Goal: Check status: Check status

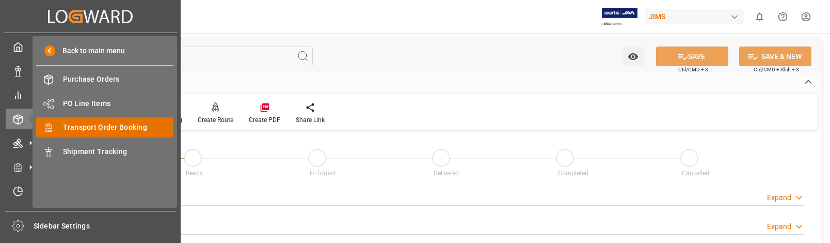
scroll to position [568, 0]
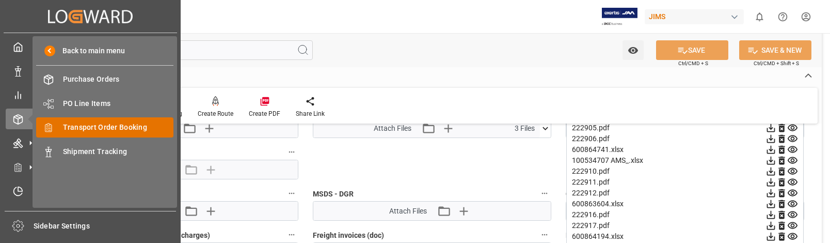
click at [104, 124] on span "Transport Order Booking" at bounding box center [118, 127] width 111 height 11
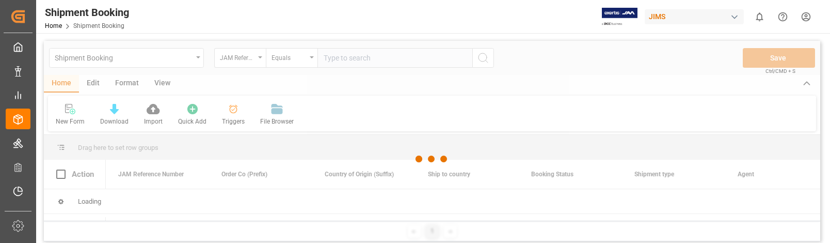
click at [350, 56] on div at bounding box center [432, 159] width 777 height 236
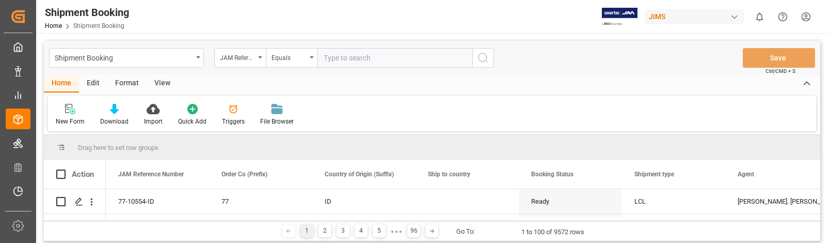
click at [390, 56] on input "text" at bounding box center [395, 58] width 155 height 20
type input "22-9446-MY"
drag, startPoint x: 483, startPoint y: 56, endPoint x: 697, endPoint y: 92, distance: 216.2
click at [484, 56] on icon "search button" at bounding box center [483, 58] width 12 height 12
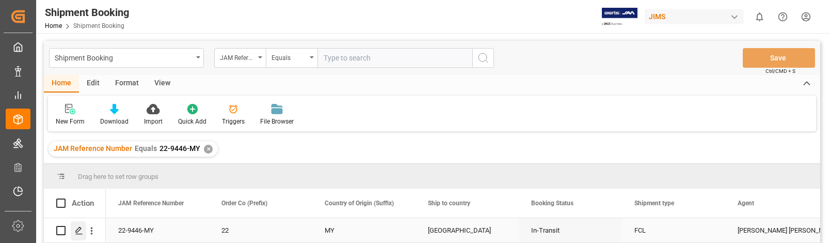
click at [80, 226] on icon "Press SPACE to select this row." at bounding box center [79, 230] width 8 height 8
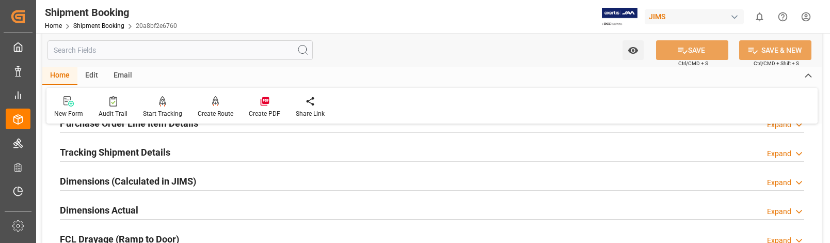
scroll to position [258, 0]
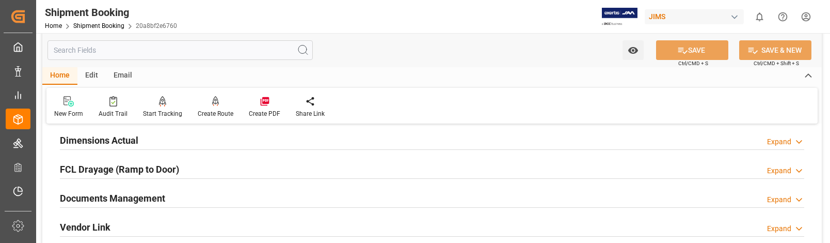
click at [785, 196] on div "Expand" at bounding box center [779, 199] width 24 height 11
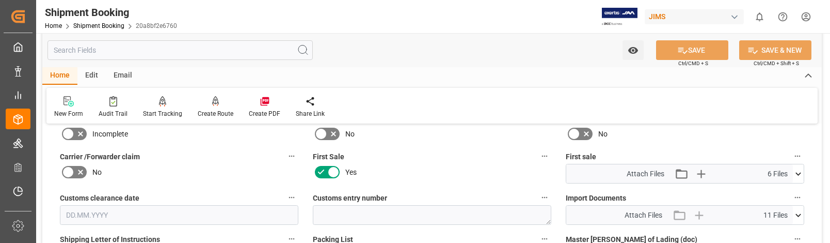
scroll to position [465, 0]
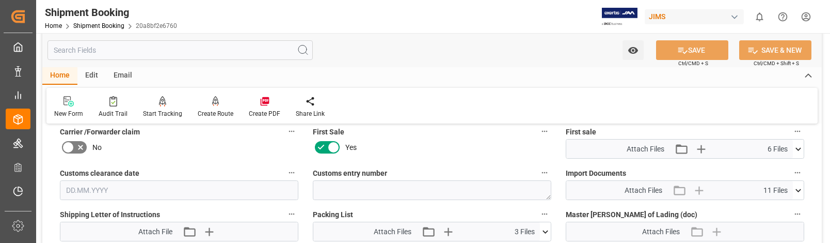
click at [799, 188] on icon at bounding box center [798, 190] width 11 height 11
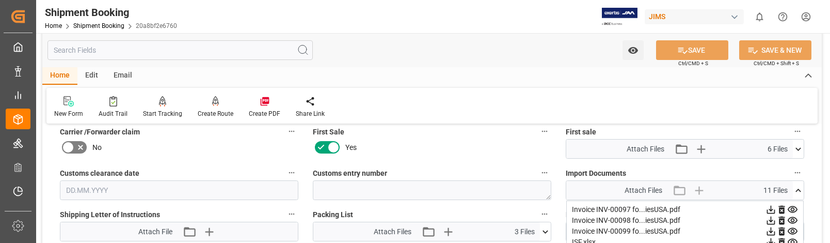
scroll to position [516, 0]
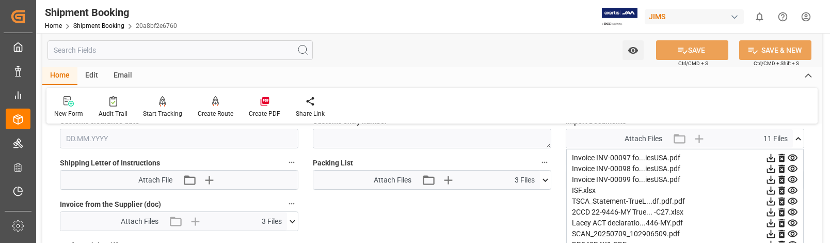
click at [50, 219] on div "Quote Ready In-Transit Delivered Completed Cancelled References Expand JAM Refe…" at bounding box center [432, 27] width 780 height 823
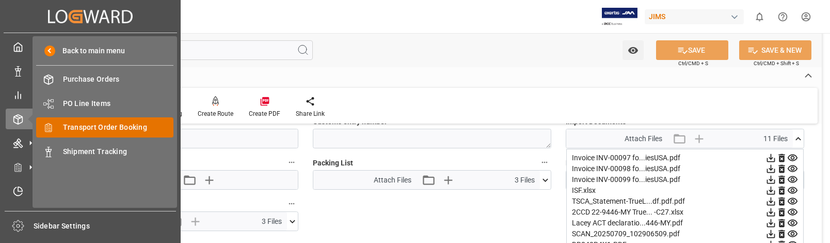
click at [102, 126] on span "Transport Order Booking" at bounding box center [118, 127] width 111 height 11
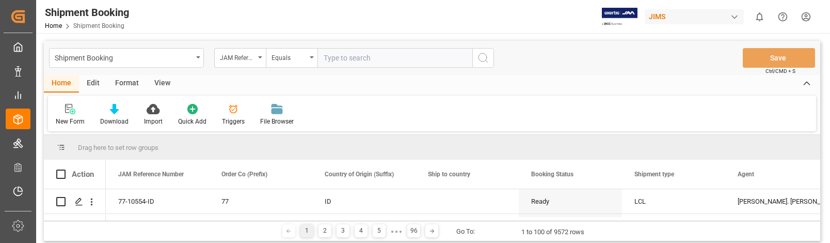
click at [511, 113] on div "New Form Download Import Quick Add Triggers File Browser" at bounding box center [432, 114] width 768 height 36
click at [343, 58] on input "text" at bounding box center [395, 58] width 155 height 20
type input "22-10532-MY"
click at [485, 54] on icon "search button" at bounding box center [483, 58] width 12 height 12
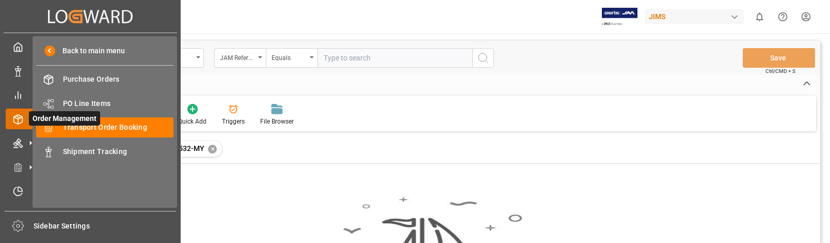
click at [85, 122] on span "Order Management" at bounding box center [64, 118] width 71 height 14
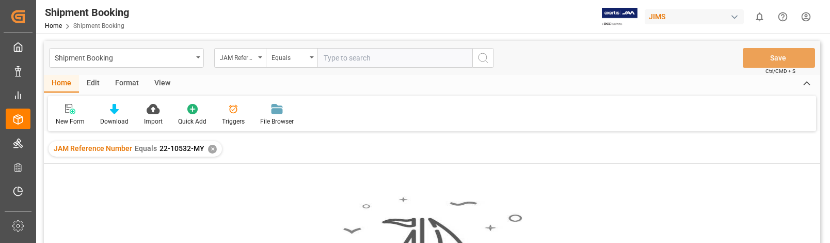
click at [365, 57] on input "text" at bounding box center [395, 58] width 155 height 20
click at [337, 55] on input "22-40352-MY" at bounding box center [395, 58] width 155 height 20
type input "22-10352-MY"
click at [485, 56] on icon "search button" at bounding box center [483, 58] width 12 height 12
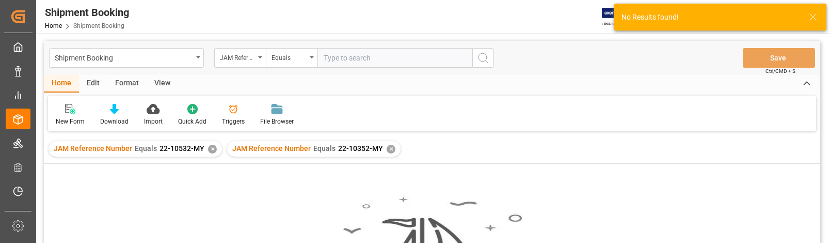
click at [593, 83] on div "Home Edit Format View" at bounding box center [432, 84] width 777 height 18
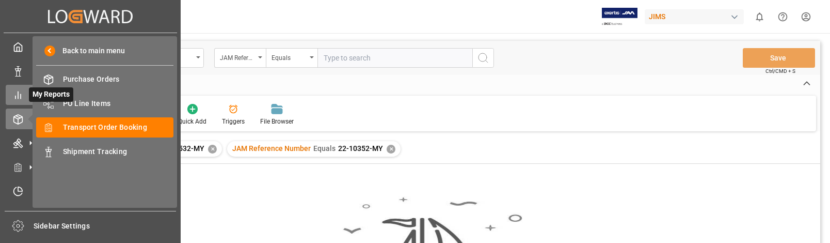
click at [19, 94] on icon at bounding box center [18, 95] width 10 height 10
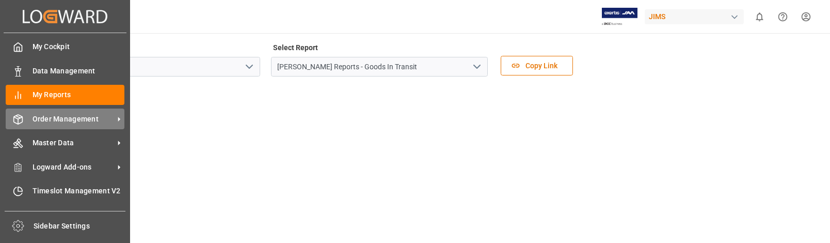
click at [76, 115] on span "Order Management" at bounding box center [74, 119] width 82 height 11
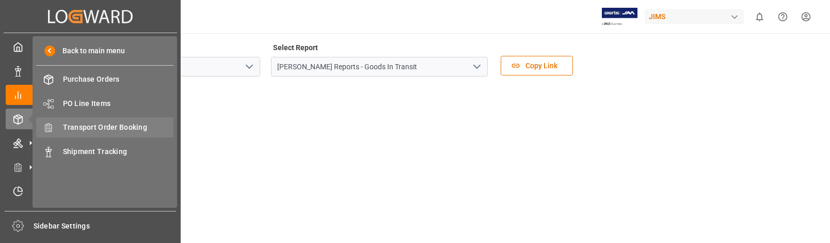
click at [116, 126] on span "Transport Order Booking" at bounding box center [118, 127] width 111 height 11
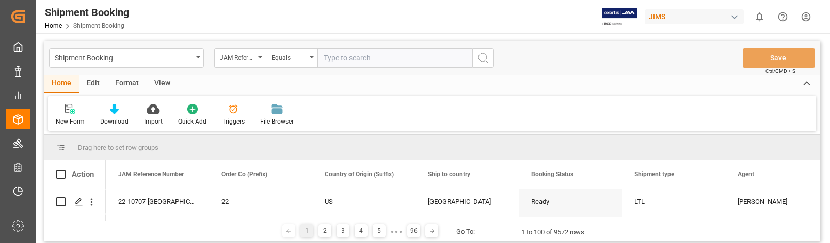
click at [370, 57] on input "text" at bounding box center [395, 58] width 155 height 20
type input "22-10352-MY"
click at [483, 55] on icon "search button" at bounding box center [483, 58] width 12 height 12
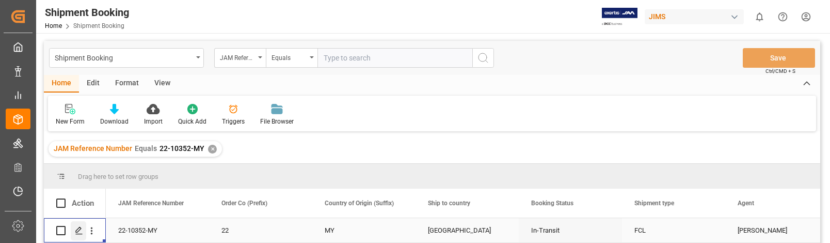
click at [77, 228] on icon "Press SPACE to select this row." at bounding box center [79, 230] width 8 height 8
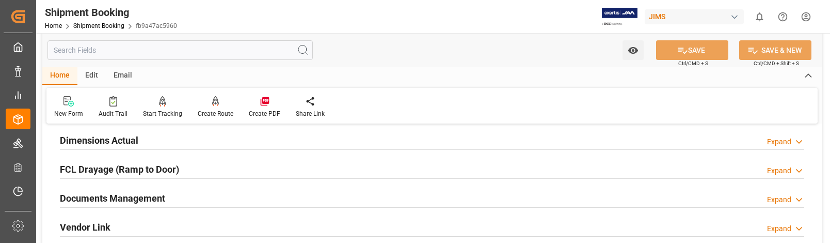
scroll to position [310, 0]
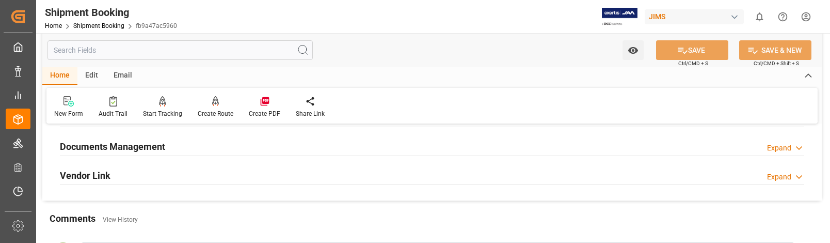
click at [779, 148] on div "Expand" at bounding box center [779, 148] width 24 height 11
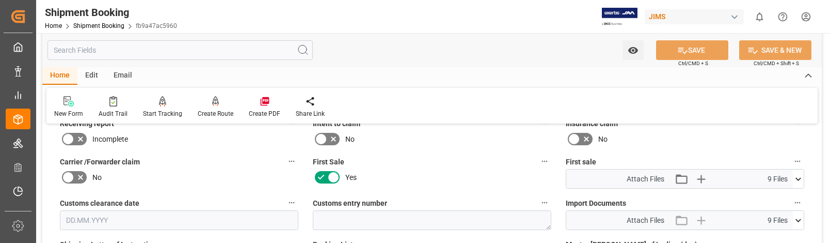
scroll to position [465, 0]
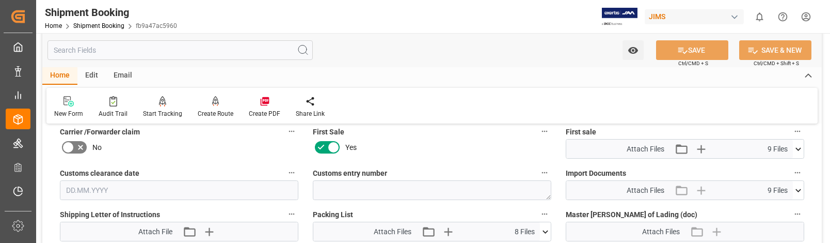
click at [796, 189] on icon at bounding box center [799, 189] width 6 height 3
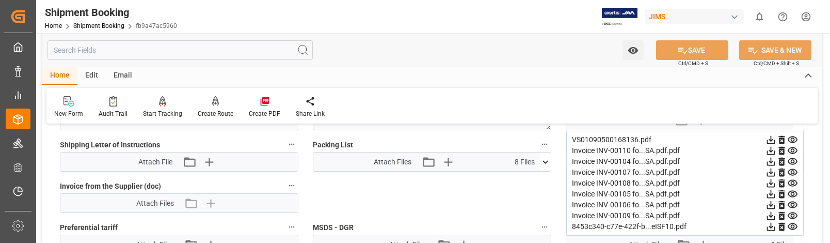
scroll to position [516, 0]
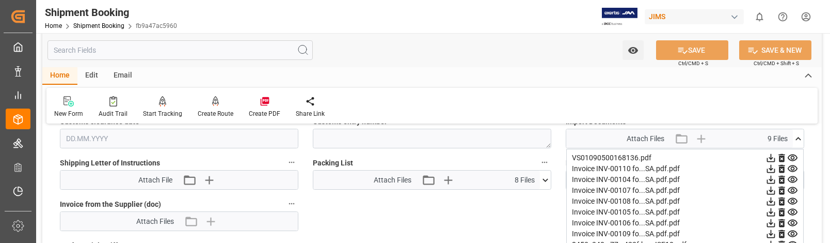
click at [505, 104] on div "New Form Audit Trail Start Tracking Create Empty Shipment Tracking Create Route…" at bounding box center [431, 106] width 771 height 36
click at [45, 186] on div "Quote Ready In-Transit Delivered Completed Cancelled References Expand JAM Refe…" at bounding box center [432, 27] width 780 height 823
click at [545, 178] on icon at bounding box center [545, 180] width 11 height 11
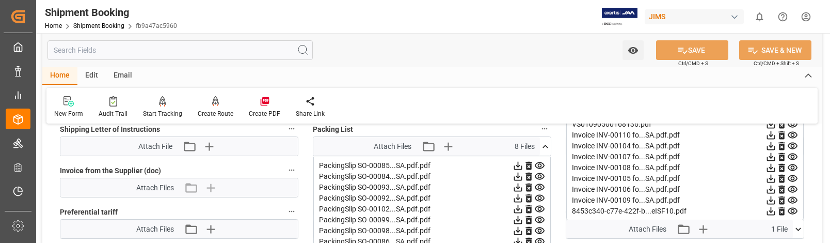
scroll to position [568, 0]
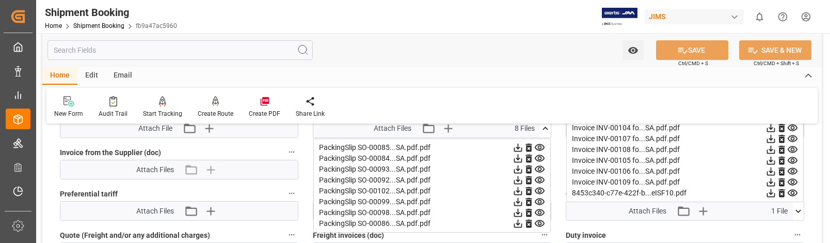
click at [772, 139] on icon at bounding box center [771, 139] width 8 height 8
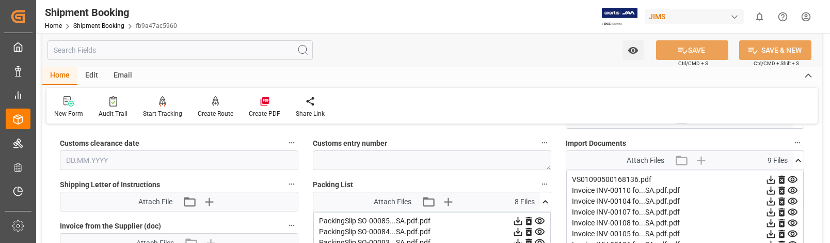
scroll to position [516, 0]
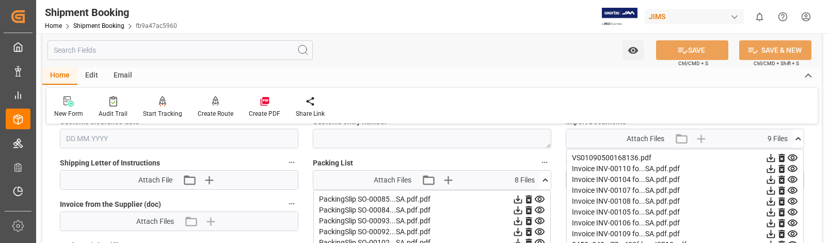
click at [771, 169] on icon at bounding box center [771, 169] width 8 height 8
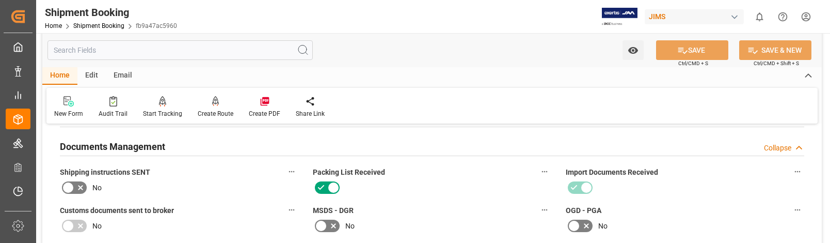
scroll to position [207, 0]
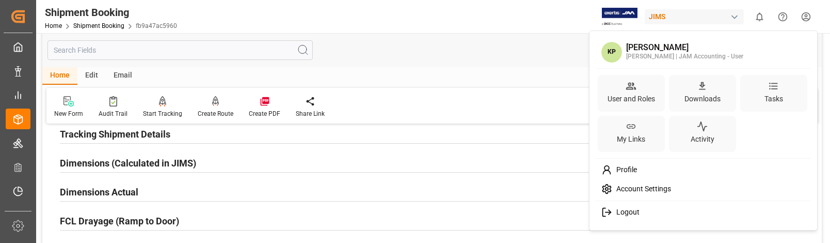
click at [806, 15] on html "Created by potrace 1.15, written by [PERSON_NAME] [DATE]-[DATE] Created by potr…" at bounding box center [415, 121] width 830 height 243
click at [636, 209] on span "Logout" at bounding box center [625, 212] width 27 height 9
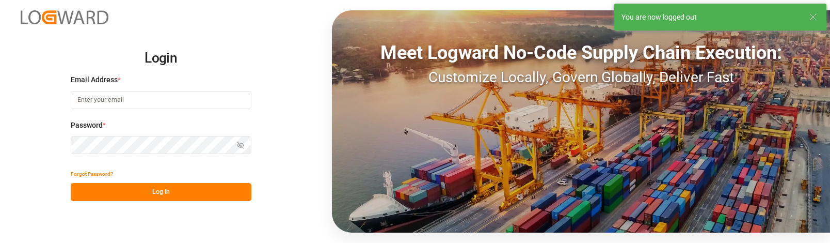
type input "[PERSON_NAME][EMAIL_ADDRESS][PERSON_NAME][DOMAIN_NAME]"
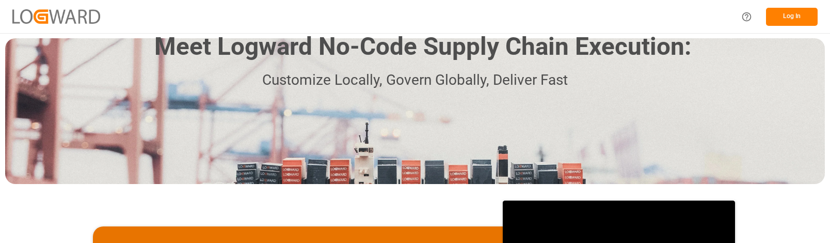
click at [794, 14] on button "Log In" at bounding box center [792, 17] width 52 height 18
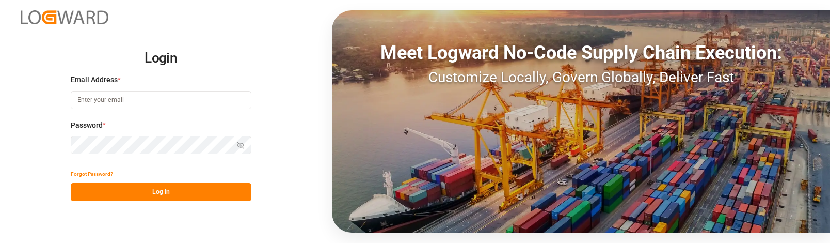
type input "[PERSON_NAME][EMAIL_ADDRESS][PERSON_NAME][DOMAIN_NAME]"
click at [186, 194] on button "Log In" at bounding box center [161, 192] width 181 height 18
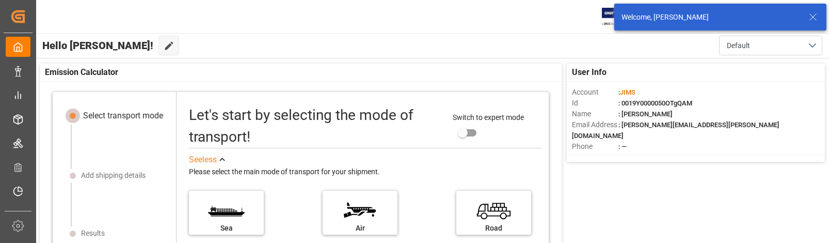
drag, startPoint x: 686, startPoint y: 199, endPoint x: 671, endPoint y: 199, distance: 15.0
click at [684, 199] on div "User Info Account : JIMS Id : 0019Y0000050OTgQAM Name : Karen Pilon Email Addre…" at bounding box center [433, 246] width 796 height 377
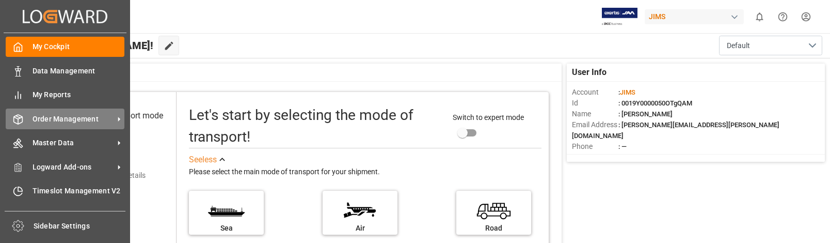
click at [78, 118] on span "Order Management" at bounding box center [74, 119] width 82 height 11
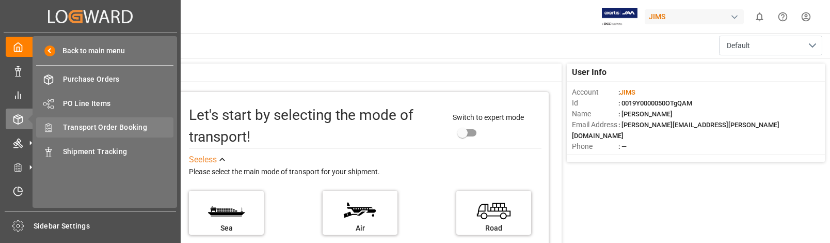
click at [135, 125] on span "Transport Order Booking" at bounding box center [118, 127] width 111 height 11
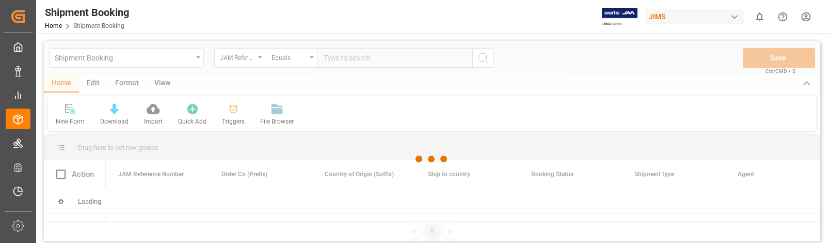
click at [367, 59] on div at bounding box center [432, 159] width 777 height 236
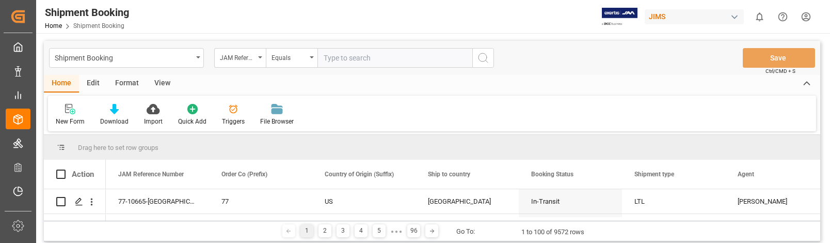
click at [371, 60] on input "text" at bounding box center [395, 58] width 155 height 20
type input "22-10352-MY"
click at [482, 54] on icon "search button" at bounding box center [483, 58] width 12 height 12
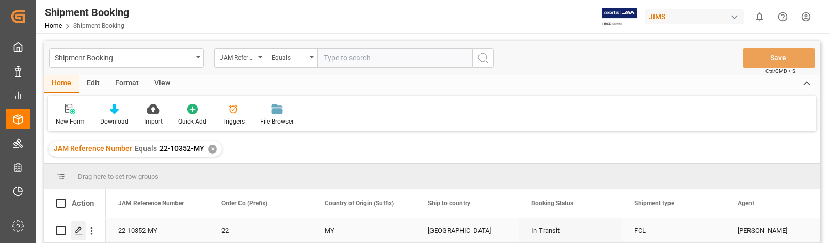
click at [77, 230] on icon "Press SPACE to select this row." at bounding box center [79, 230] width 8 height 8
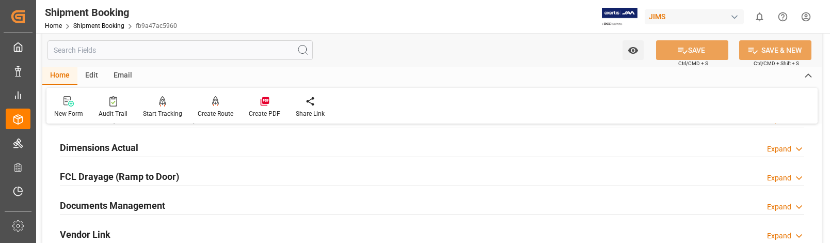
scroll to position [258, 0]
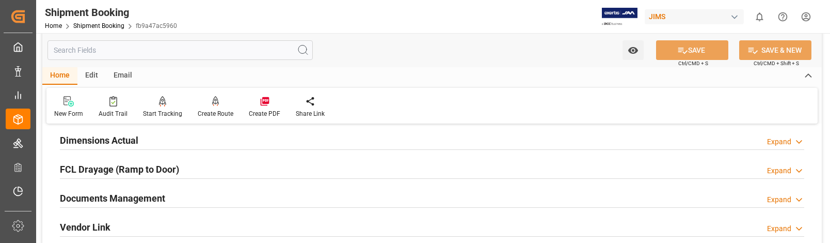
drag, startPoint x: 780, startPoint y: 196, endPoint x: 772, endPoint y: 196, distance: 8.3
click at [780, 196] on div "Expand" at bounding box center [779, 199] width 24 height 11
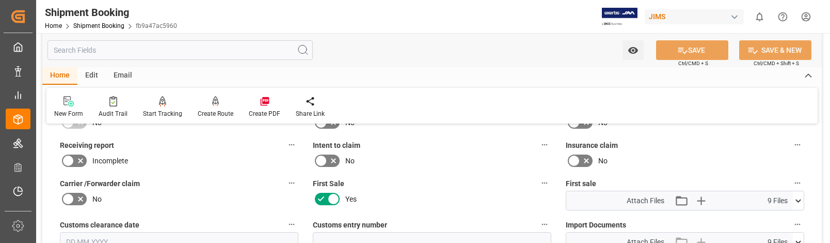
scroll to position [465, 0]
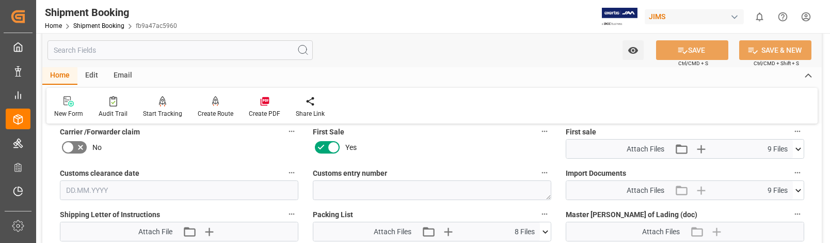
click at [799, 148] on icon at bounding box center [798, 149] width 11 height 11
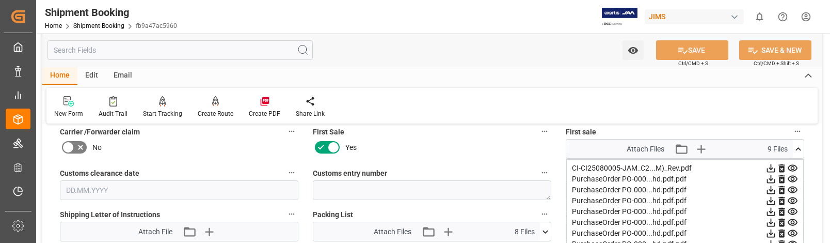
click at [649, 178] on div "PurchaseOrder PO-000...hd.pdf.pdf" at bounding box center [685, 178] width 226 height 11
click at [792, 177] on icon at bounding box center [793, 179] width 10 height 7
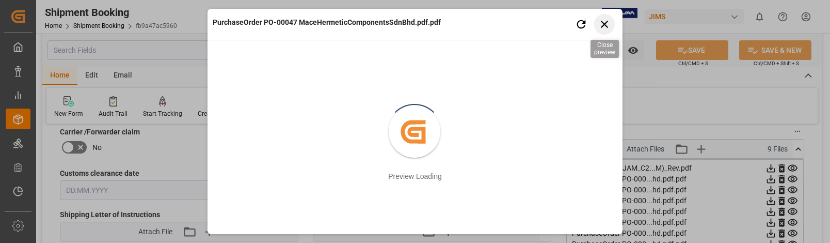
click at [602, 23] on icon "button" at bounding box center [604, 24] width 13 height 13
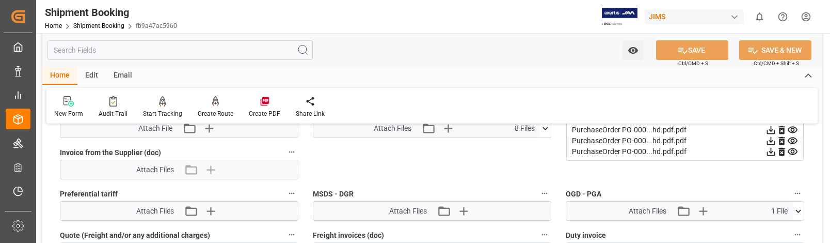
scroll to position [620, 0]
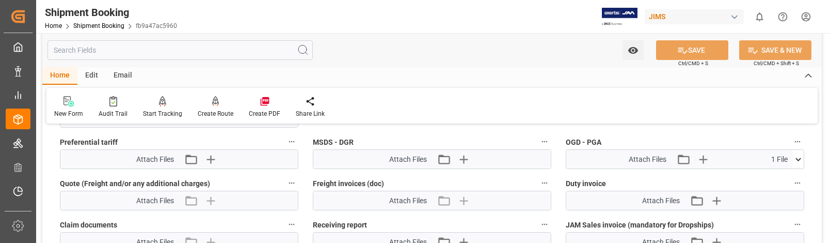
click at [797, 159] on icon at bounding box center [799, 158] width 6 height 3
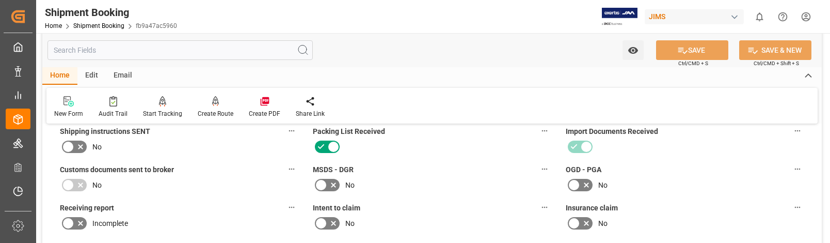
scroll to position [465, 0]
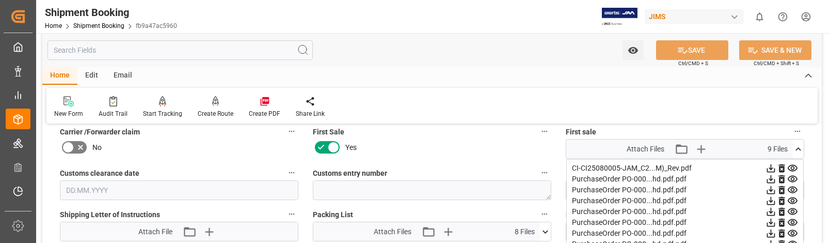
click at [796, 148] on icon at bounding box center [798, 149] width 11 height 11
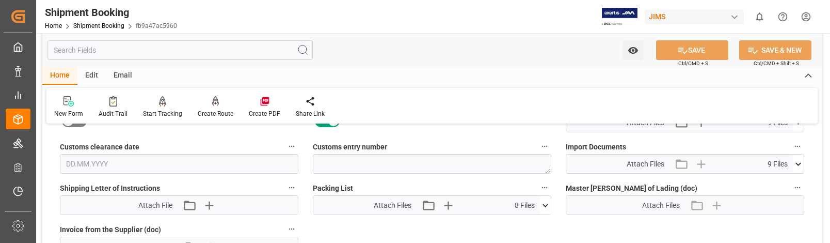
scroll to position [516, 0]
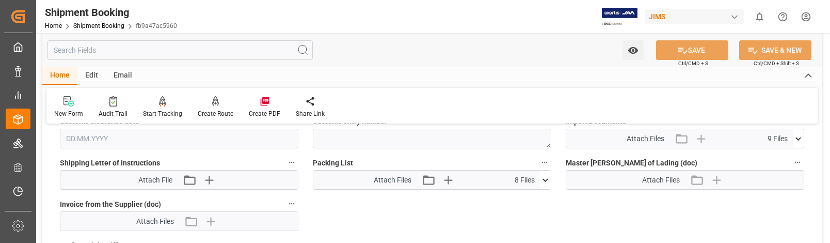
click at [799, 139] on icon at bounding box center [799, 138] width 6 height 3
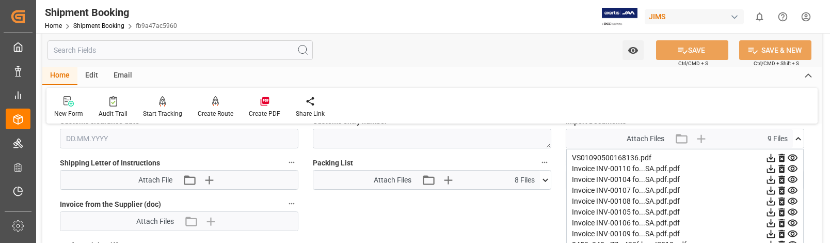
click at [793, 188] on icon at bounding box center [793, 190] width 10 height 7
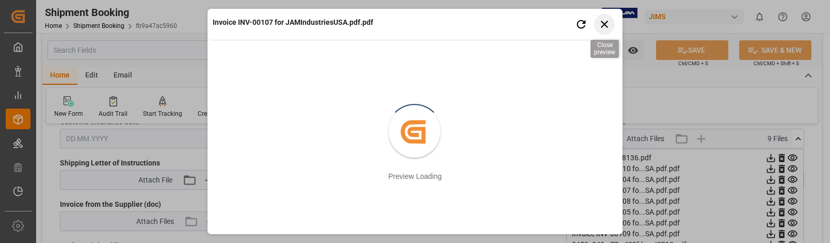
click at [601, 23] on icon "button" at bounding box center [604, 24] width 13 height 13
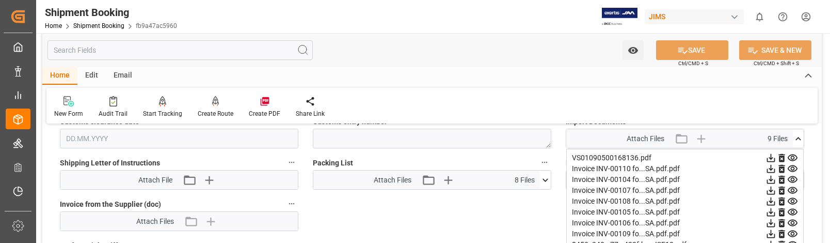
click at [48, 177] on div "Quote Ready In-Transit Delivered Completed Cancelled References Expand JAM Refe…" at bounding box center [432, 27] width 780 height 823
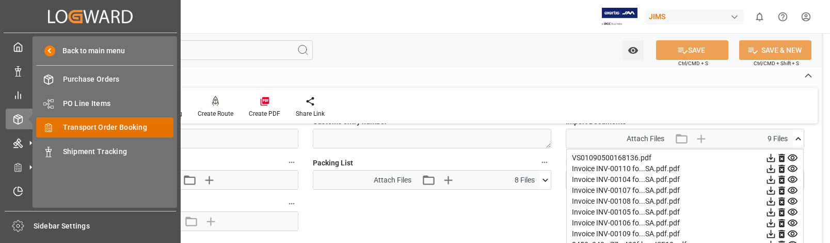
click at [108, 124] on span "Transport Order Booking" at bounding box center [118, 127] width 111 height 11
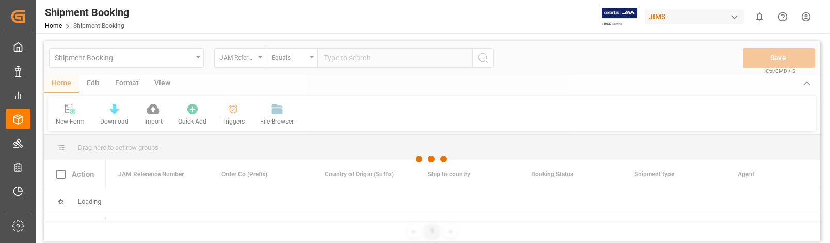
click at [360, 59] on div at bounding box center [432, 159] width 777 height 236
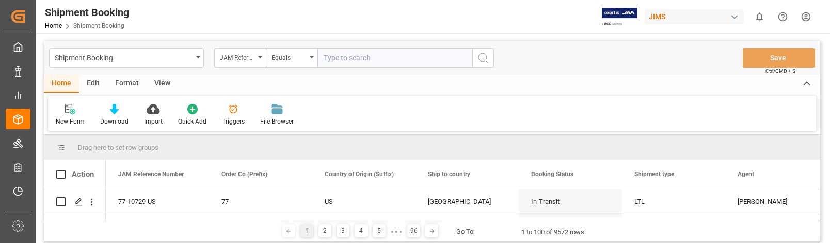
click at [375, 57] on input "text" at bounding box center [395, 58] width 155 height 20
type input "22-8436-MY"
click at [480, 58] on icon "search button" at bounding box center [483, 58] width 12 height 12
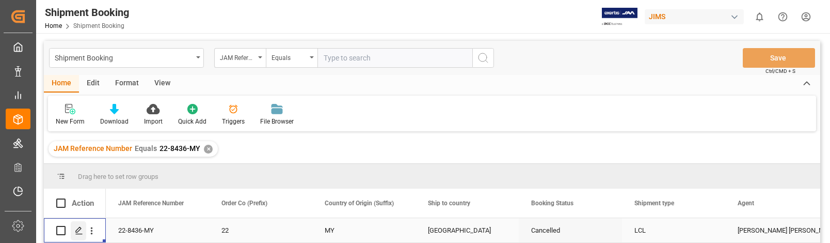
click at [82, 226] on icon "Press SPACE to select this row." at bounding box center [79, 230] width 8 height 8
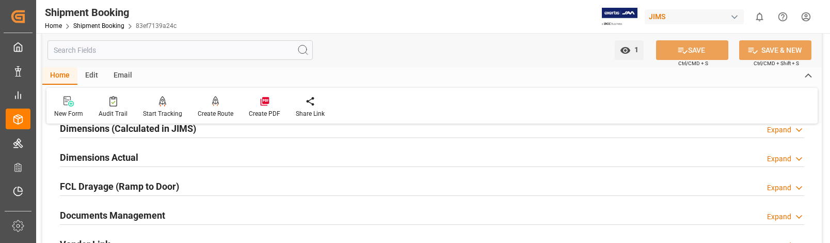
scroll to position [258, 0]
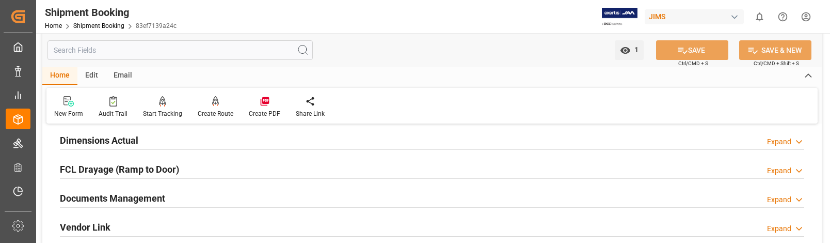
click at [786, 198] on div "Expand" at bounding box center [779, 199] width 24 height 11
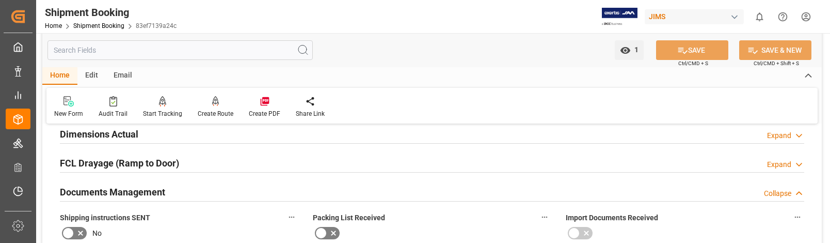
scroll to position [155, 0]
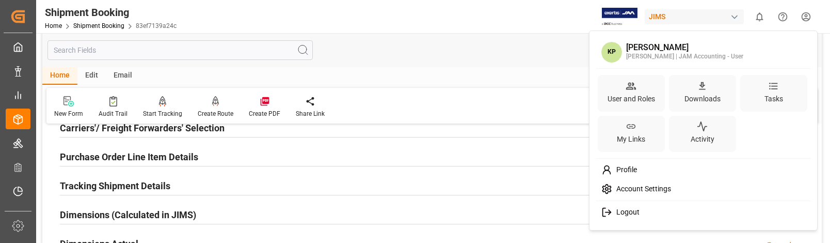
click at [806, 19] on html "Created by potrace 1.15, written by Peter Selinger 2001-2017 Created by potrace…" at bounding box center [415, 121] width 830 height 243
click at [626, 210] on span "Logout" at bounding box center [625, 212] width 27 height 9
